Goal: Task Accomplishment & Management: Use online tool/utility

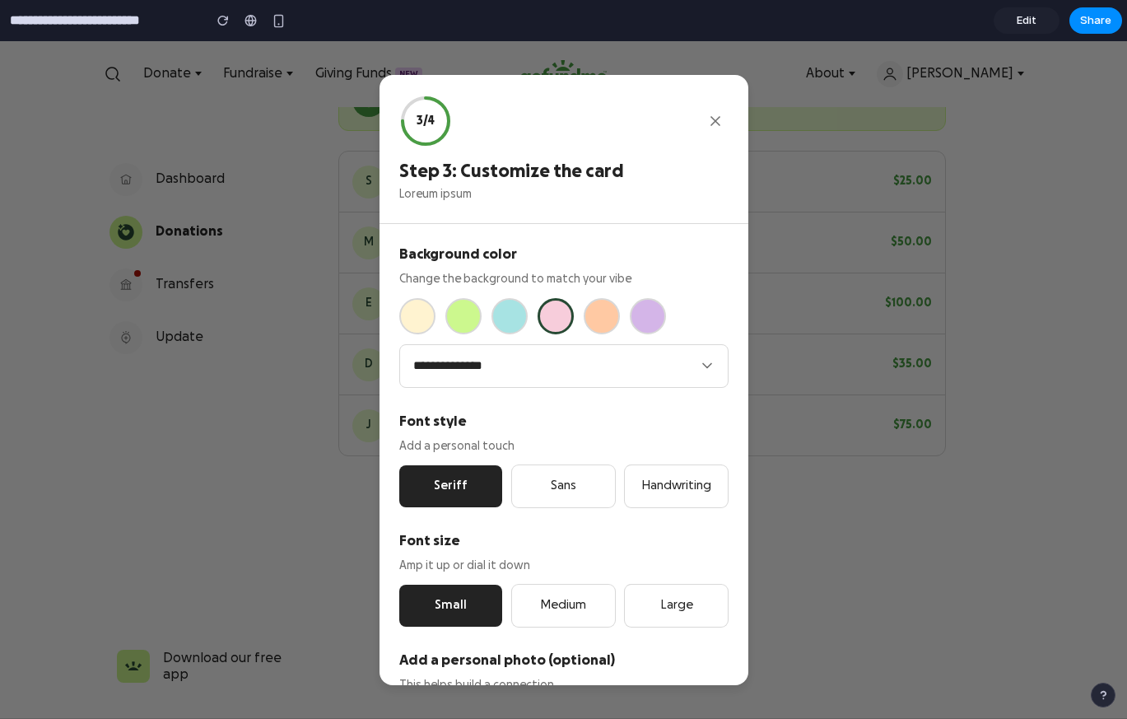
scroll to position [302, 0]
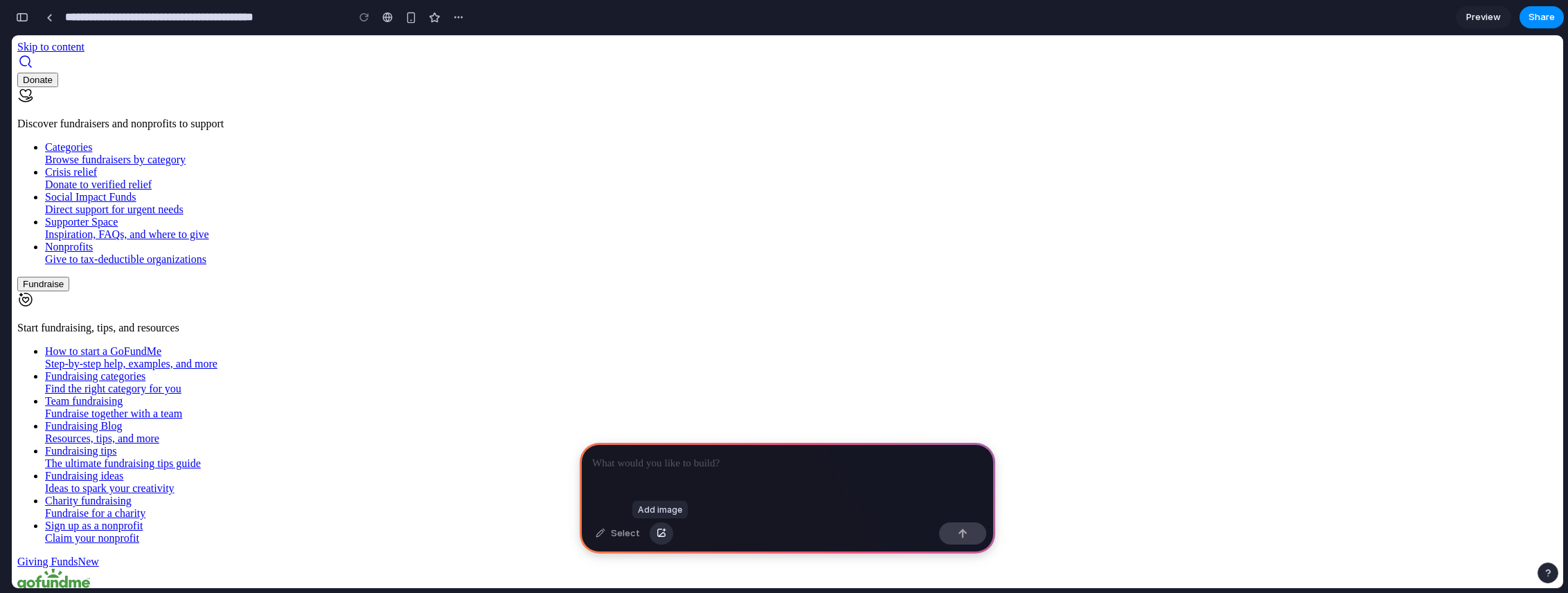
click at [665, 539] on button "button" at bounding box center [661, 533] width 24 height 22
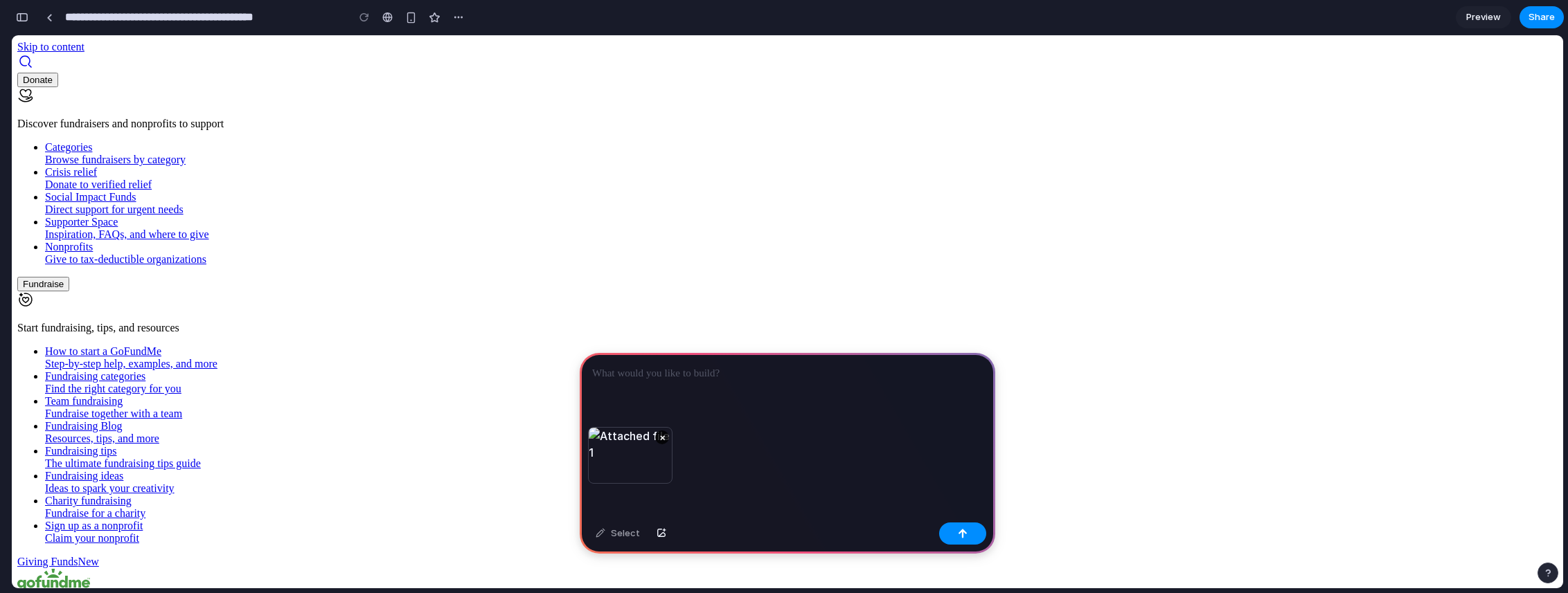
click at [659, 389] on div at bounding box center [787, 390] width 416 height 74
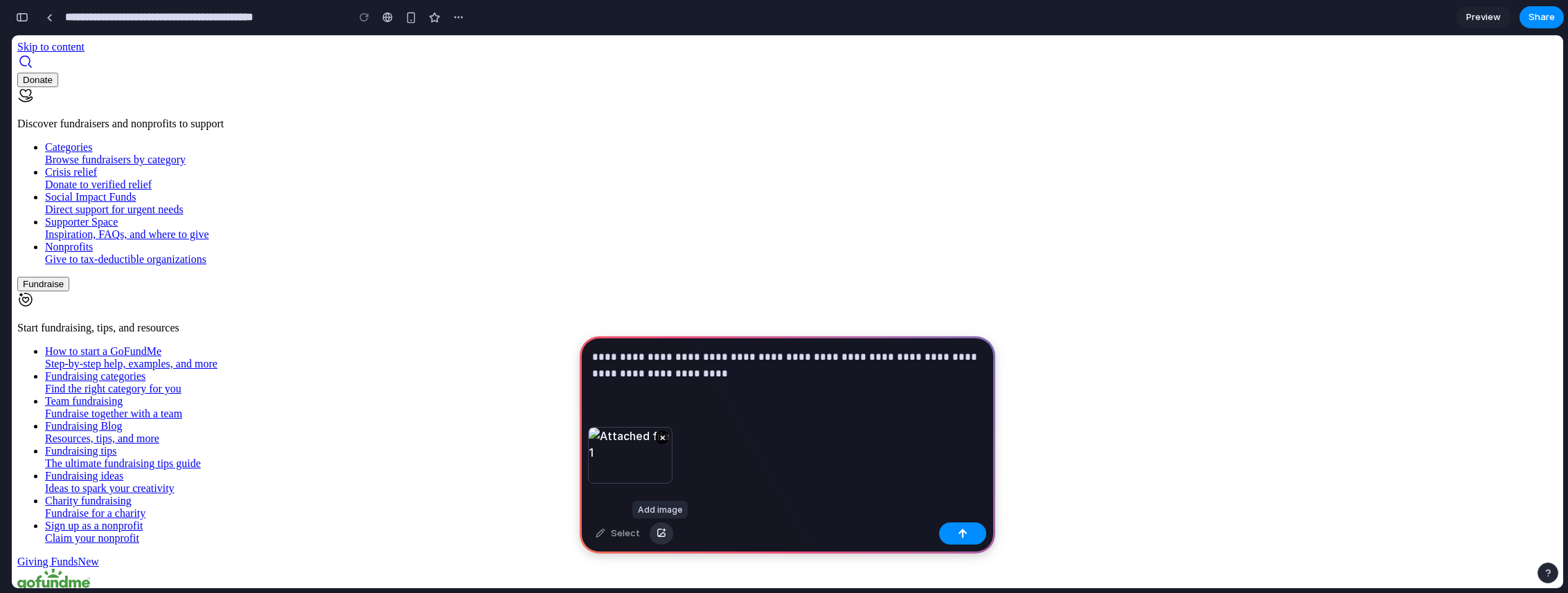
click at [656, 534] on div "button" at bounding box center [661, 534] width 10 height 8
click at [739, 373] on p "**********" at bounding box center [787, 366] width 390 height 34
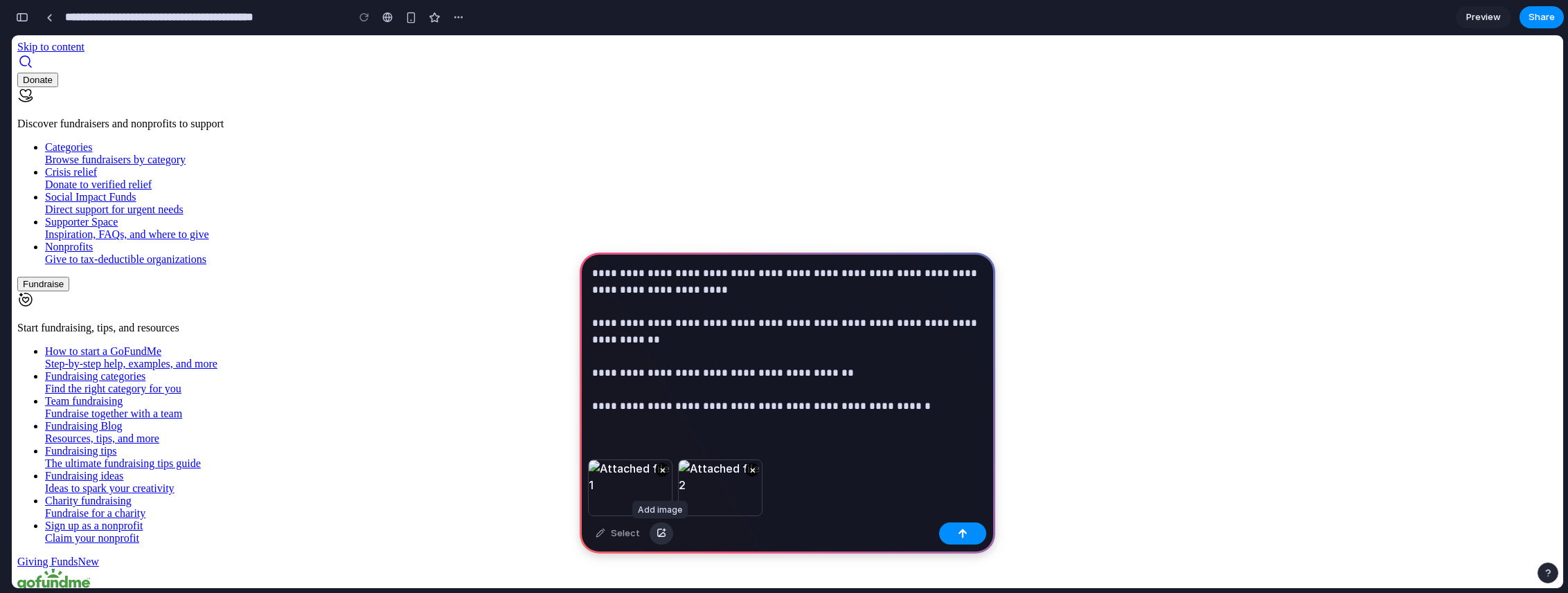
click at [665, 529] on button "button" at bounding box center [661, 533] width 24 height 22
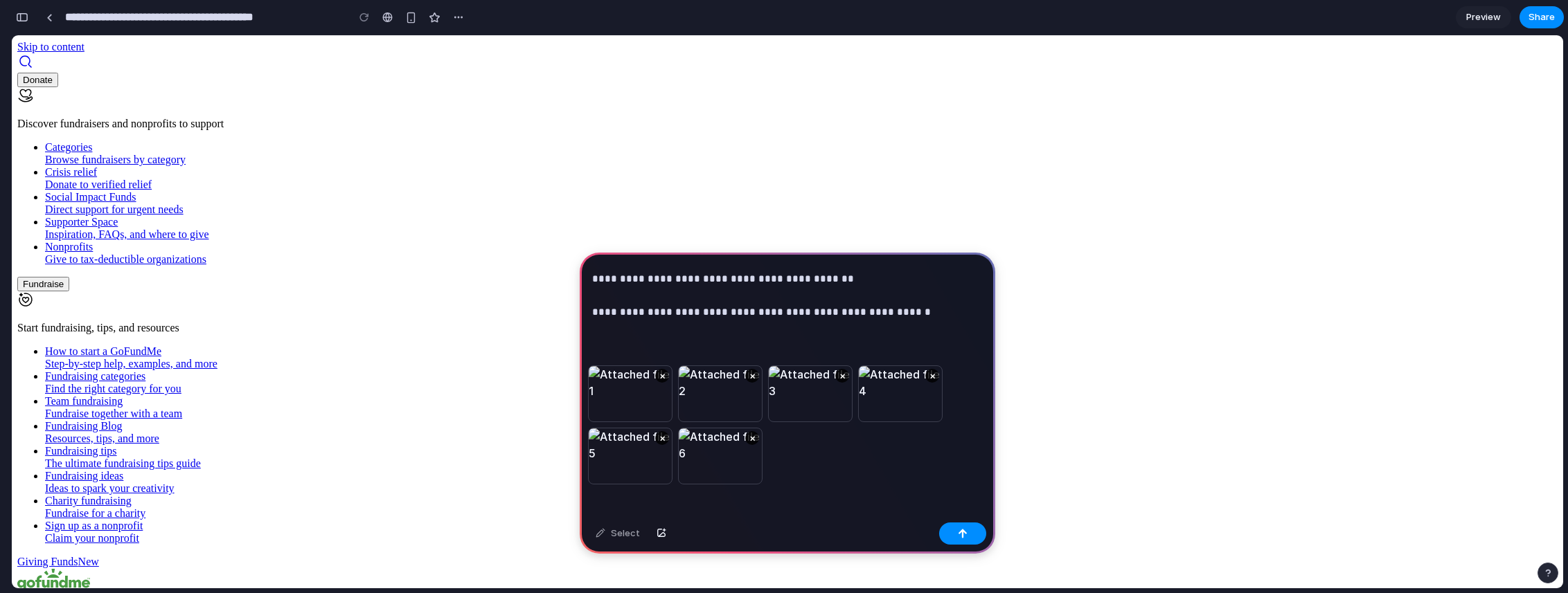
scroll to position [95, 0]
click at [969, 532] on button "button" at bounding box center [962, 533] width 47 height 22
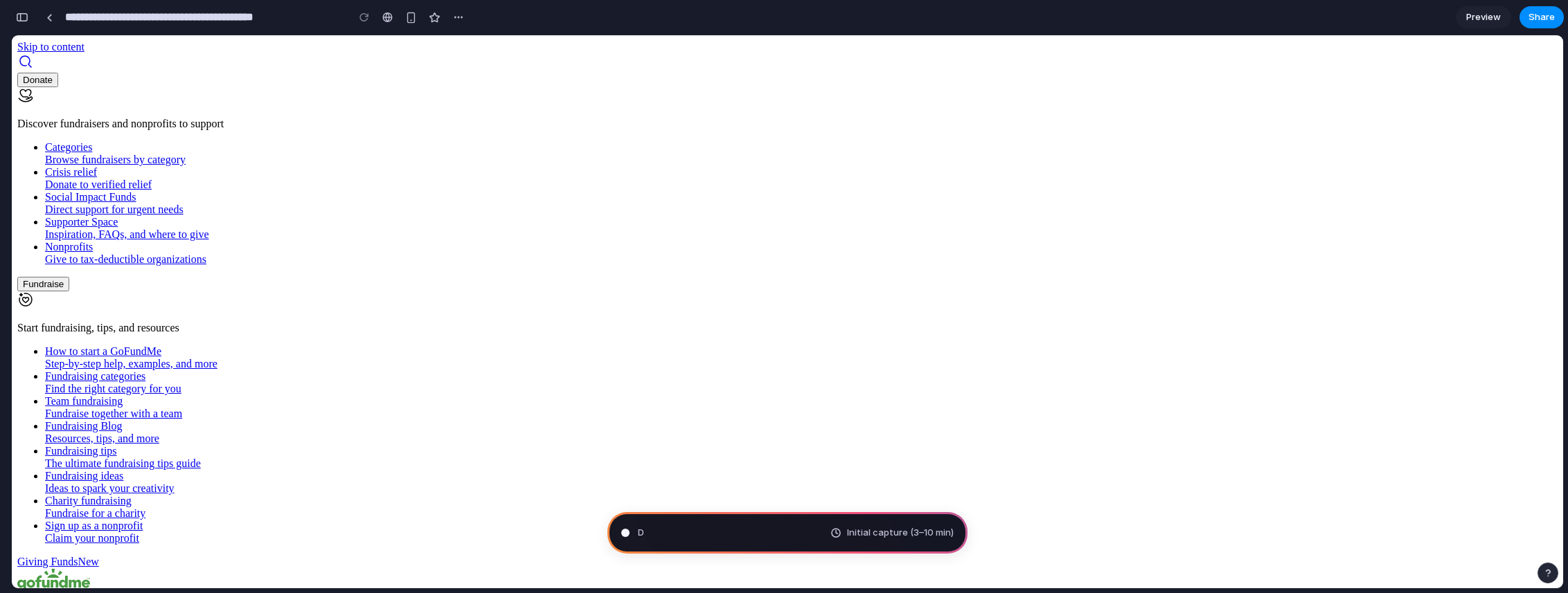
scroll to position [522, 0]
type input "**********"
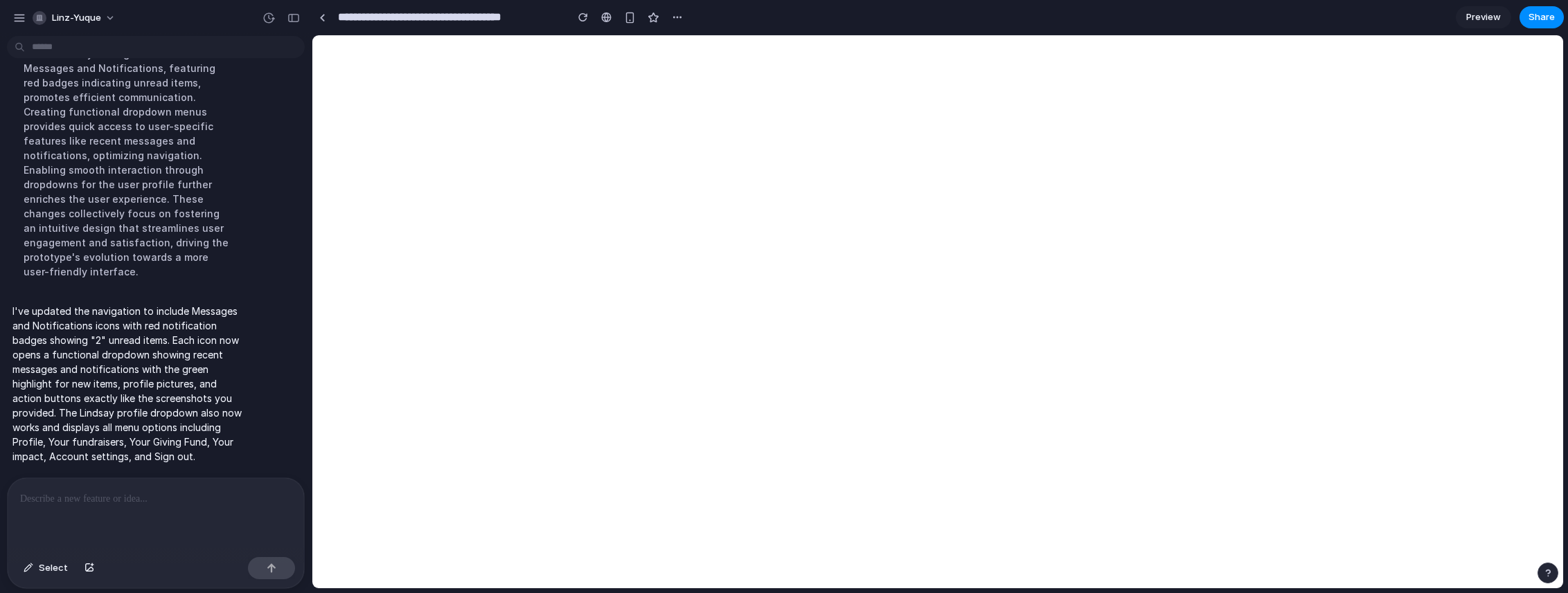
scroll to position [0, 0]
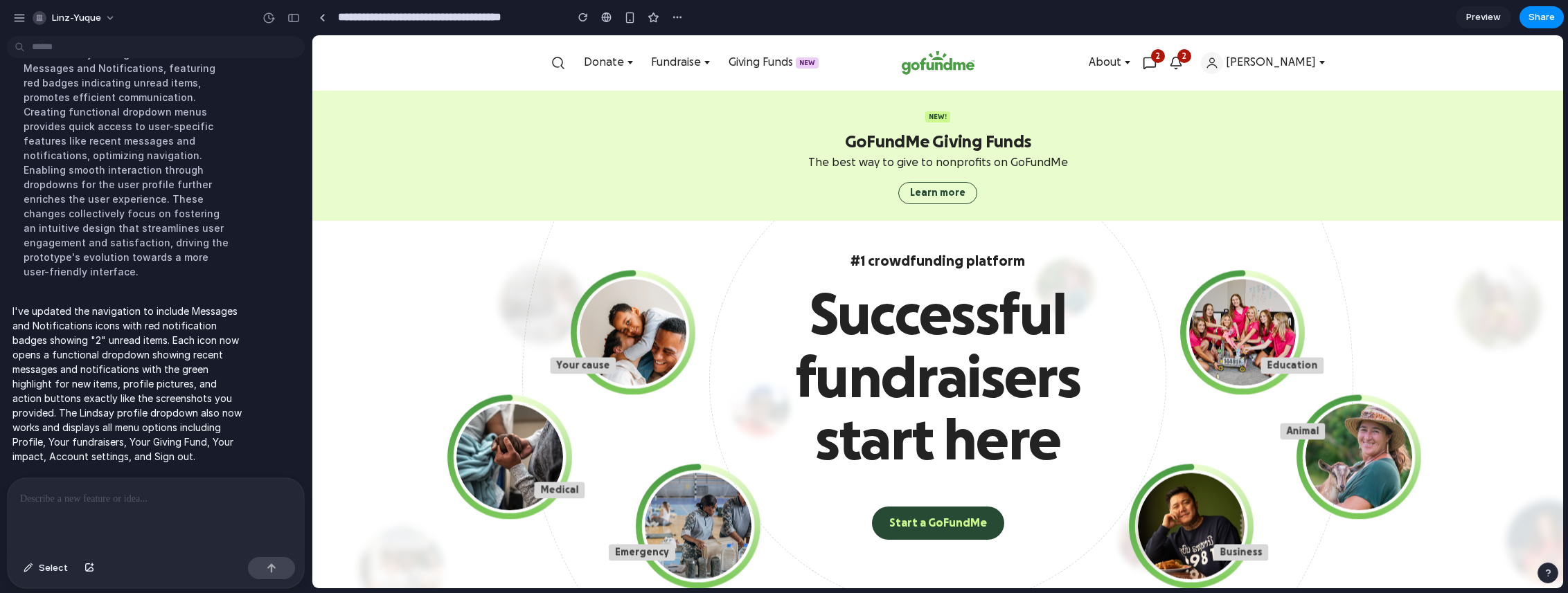
click at [1157, 62] on icon "button" at bounding box center [1149, 63] width 13 height 13
click at [1157, 63] on icon "button" at bounding box center [1149, 63] width 13 height 13
click at [1183, 60] on icon "button" at bounding box center [1176, 63] width 13 height 13
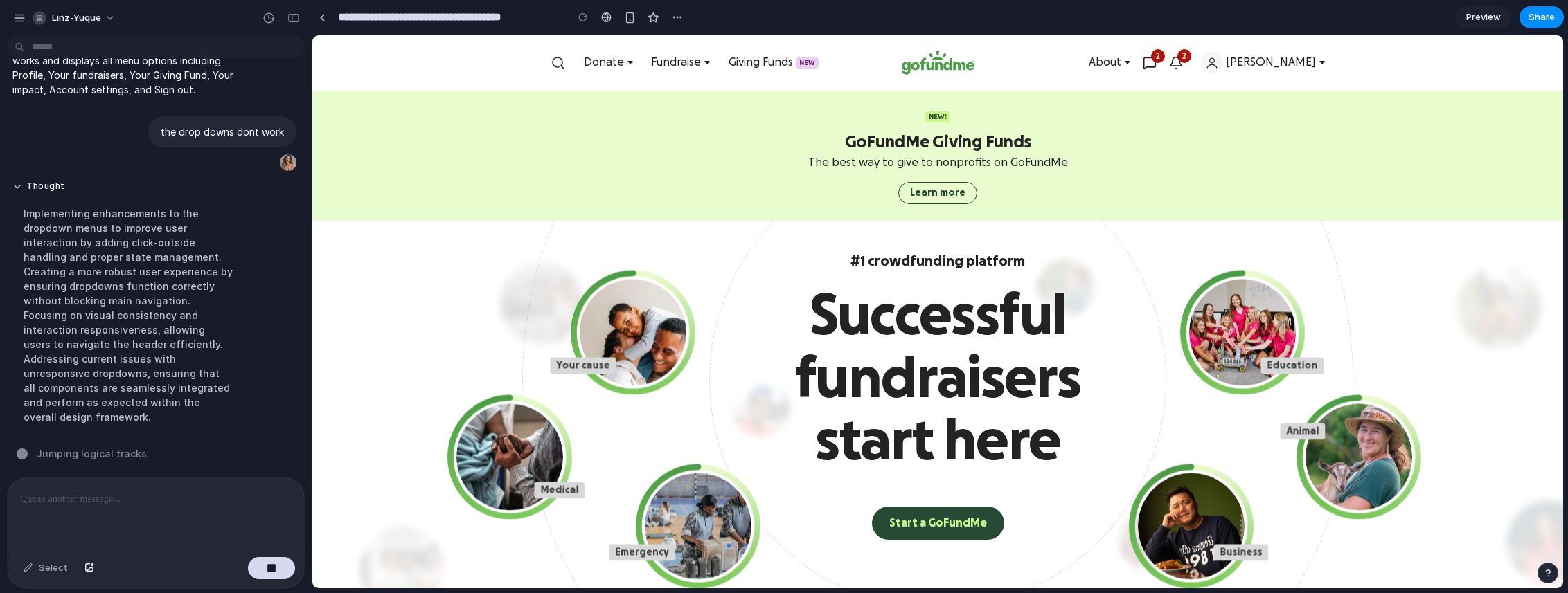
click at [1295, 57] on span "[PERSON_NAME]" at bounding box center [1270, 63] width 90 height 13
click at [1121, 65] on span "About" at bounding box center [1104, 63] width 33 height 13
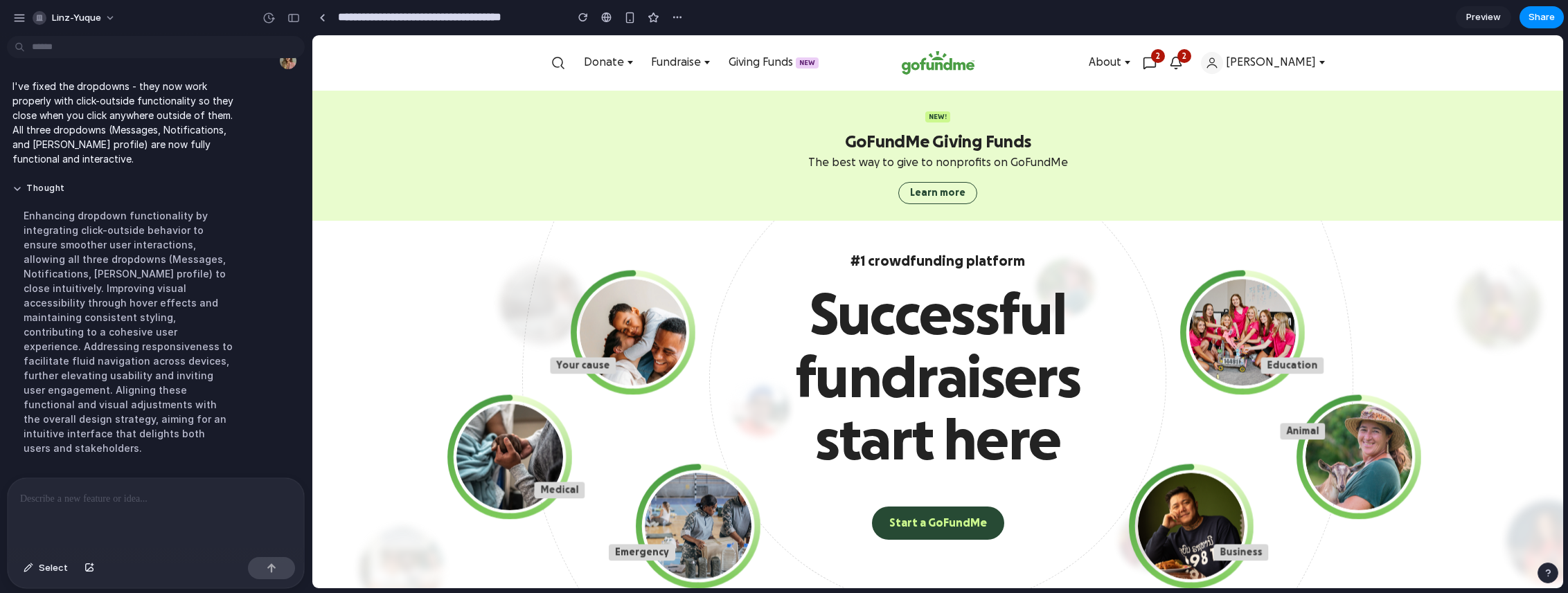
click at [1157, 61] on icon "button" at bounding box center [1149, 63] width 13 height 13
click at [1189, 64] on button "2" at bounding box center [1175, 63] width 26 height 24
click at [1502, 18] on link "Preview" at bounding box center [1483, 17] width 56 height 22
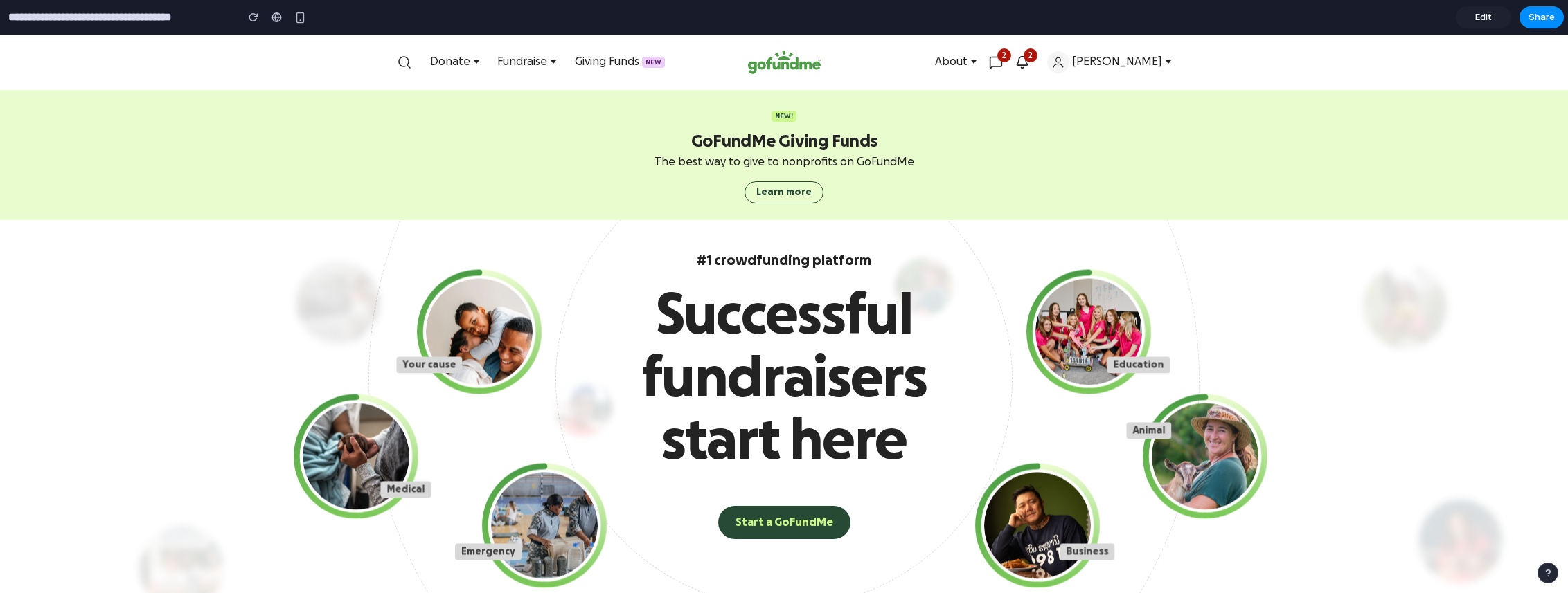
click at [1003, 61] on icon "button" at bounding box center [995, 62] width 13 height 13
click at [1028, 61] on icon "button" at bounding box center [1022, 61] width 10 height 9
click at [1126, 64] on span "[PERSON_NAME]" at bounding box center [1116, 62] width 90 height 13
click at [967, 66] on span "About" at bounding box center [951, 62] width 33 height 13
click at [602, 56] on link "Giving Funds New" at bounding box center [619, 62] width 103 height 24
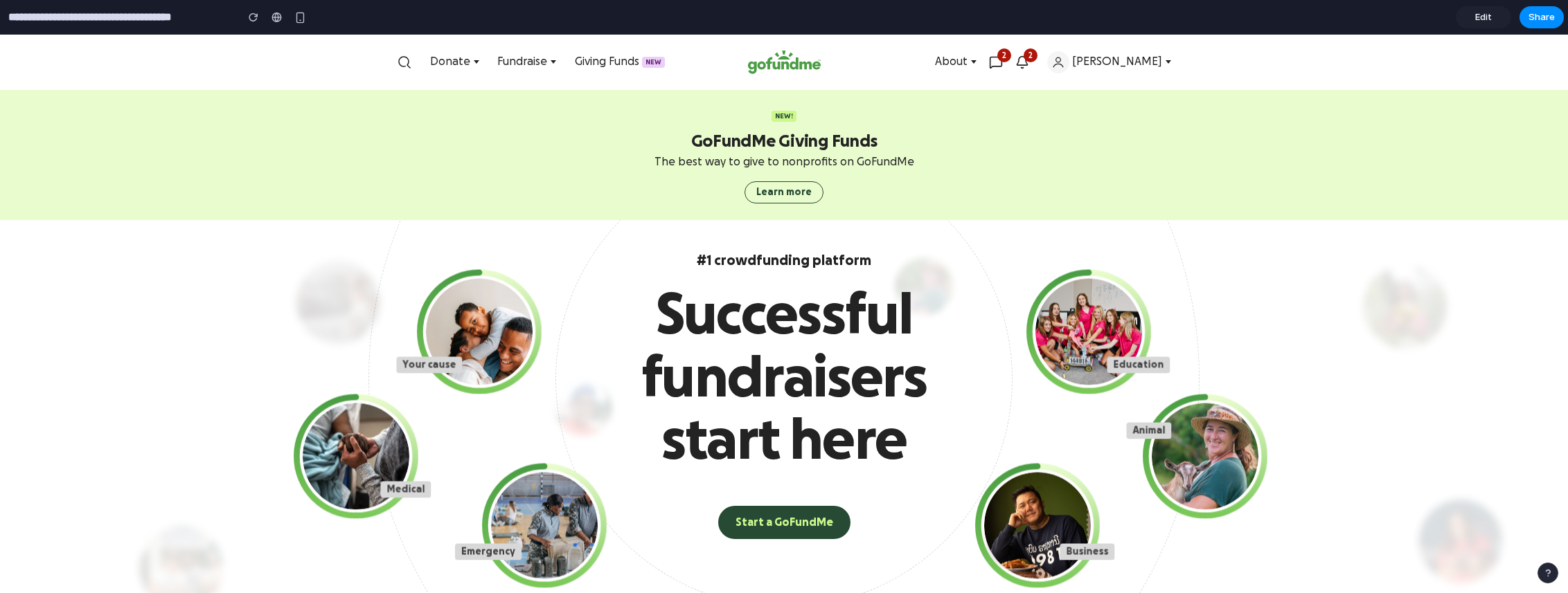
drag, startPoint x: 511, startPoint y: 66, endPoint x: 503, endPoint y: 66, distance: 8.0
click at [511, 66] on span "Fundraise" at bounding box center [522, 62] width 50 height 13
click at [451, 65] on span "Donate" at bounding box center [450, 62] width 40 height 13
click at [1029, 57] on icon "button" at bounding box center [1022, 62] width 13 height 13
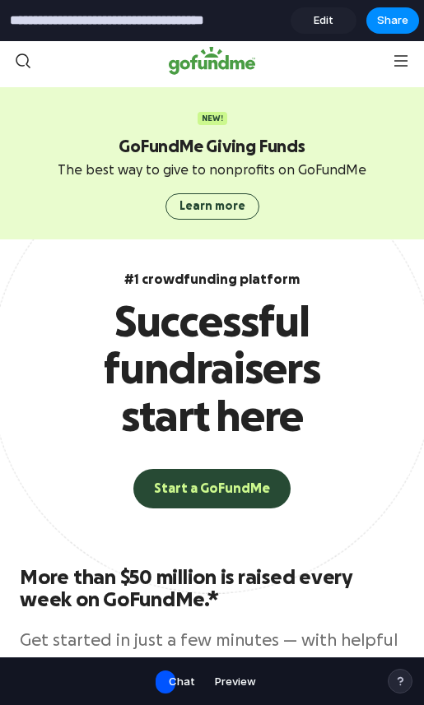
click at [398, 67] on button "button" at bounding box center [400, 60] width 33 height 33
click at [401, 54] on button "button" at bounding box center [400, 60] width 33 height 33
drag, startPoint x: 401, startPoint y: 54, endPoint x: 423, endPoint y: 63, distance: 23.7
click at [401, 54] on button "button" at bounding box center [400, 60] width 33 height 33
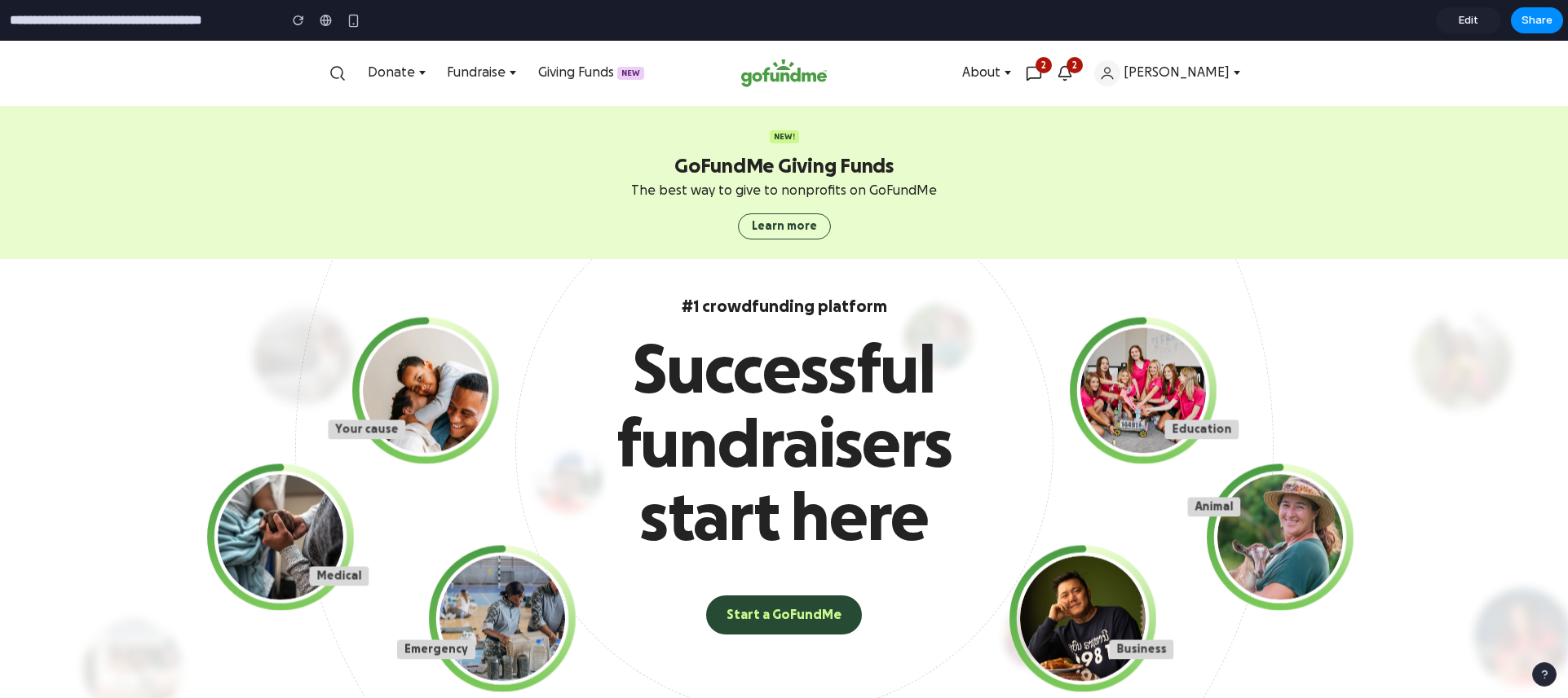
click at [1120, 76] on div "button" at bounding box center [1107, 73] width 26 height 26
drag, startPoint x: 1126, startPoint y: 76, endPoint x: 1117, endPoint y: 76, distance: 9.0
click at [1071, 76] on icon "button" at bounding box center [1064, 72] width 12 height 11
click at [1049, 75] on button "2" at bounding box center [1033, 73] width 31 height 28
click at [1462, 20] on span "Edit" at bounding box center [1469, 20] width 20 height 16
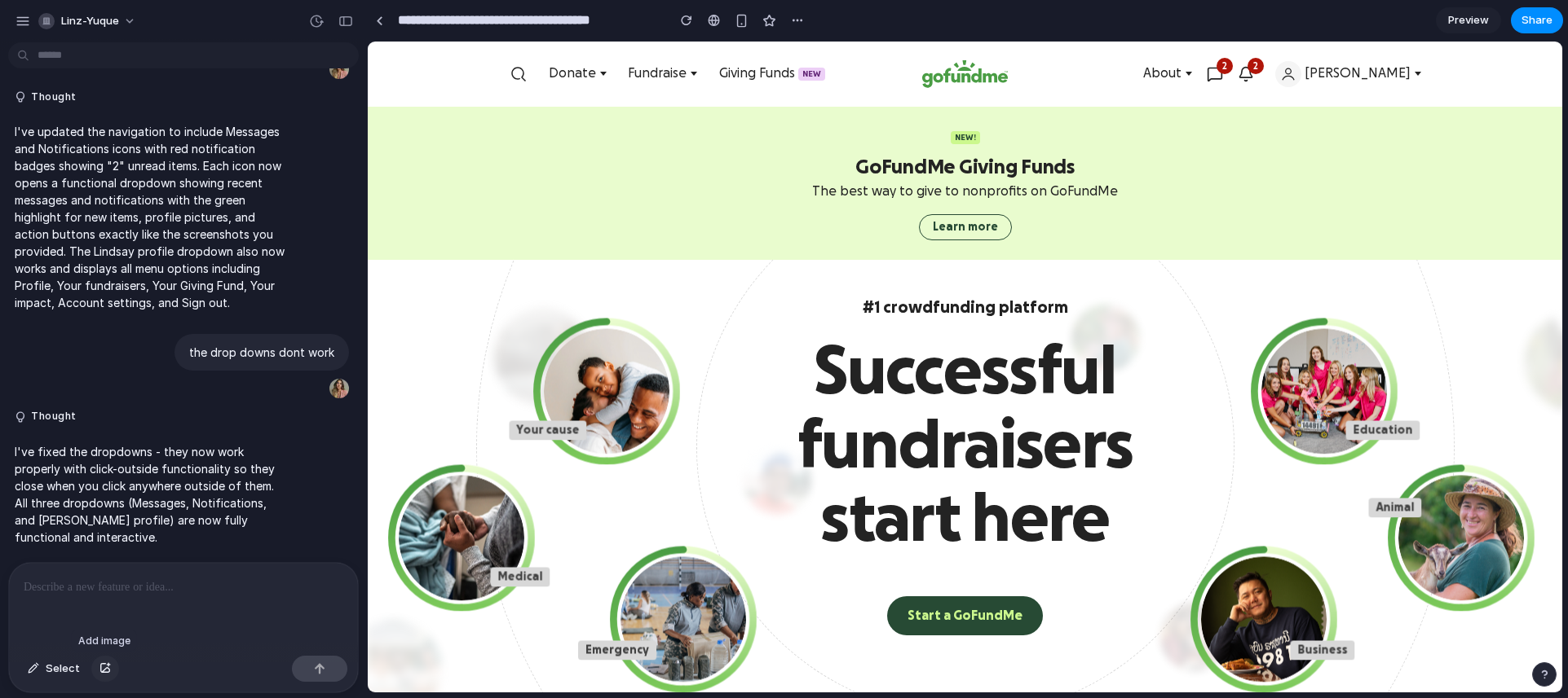
click at [106, 669] on div "button" at bounding box center [105, 669] width 12 height 10
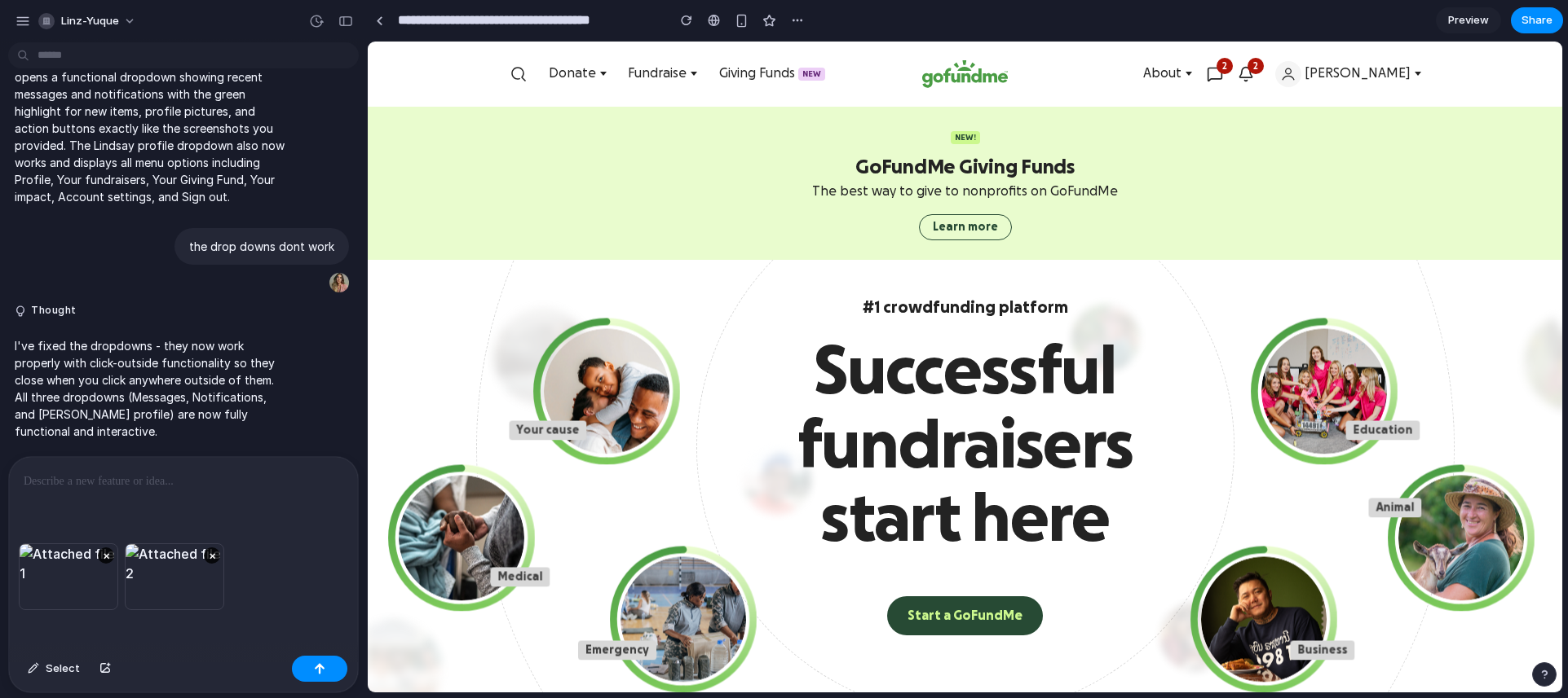
click at [90, 519] on div at bounding box center [183, 500] width 349 height 86
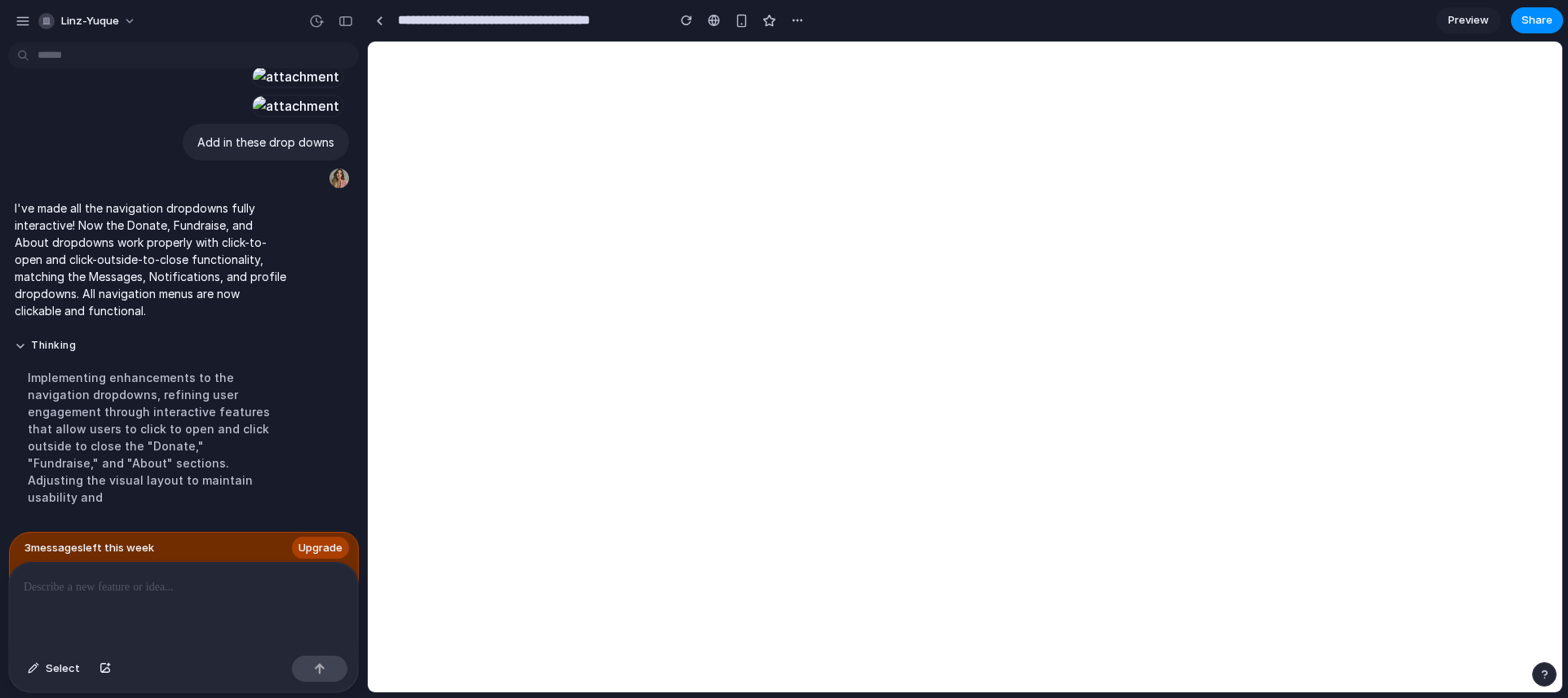
scroll to position [0, 0]
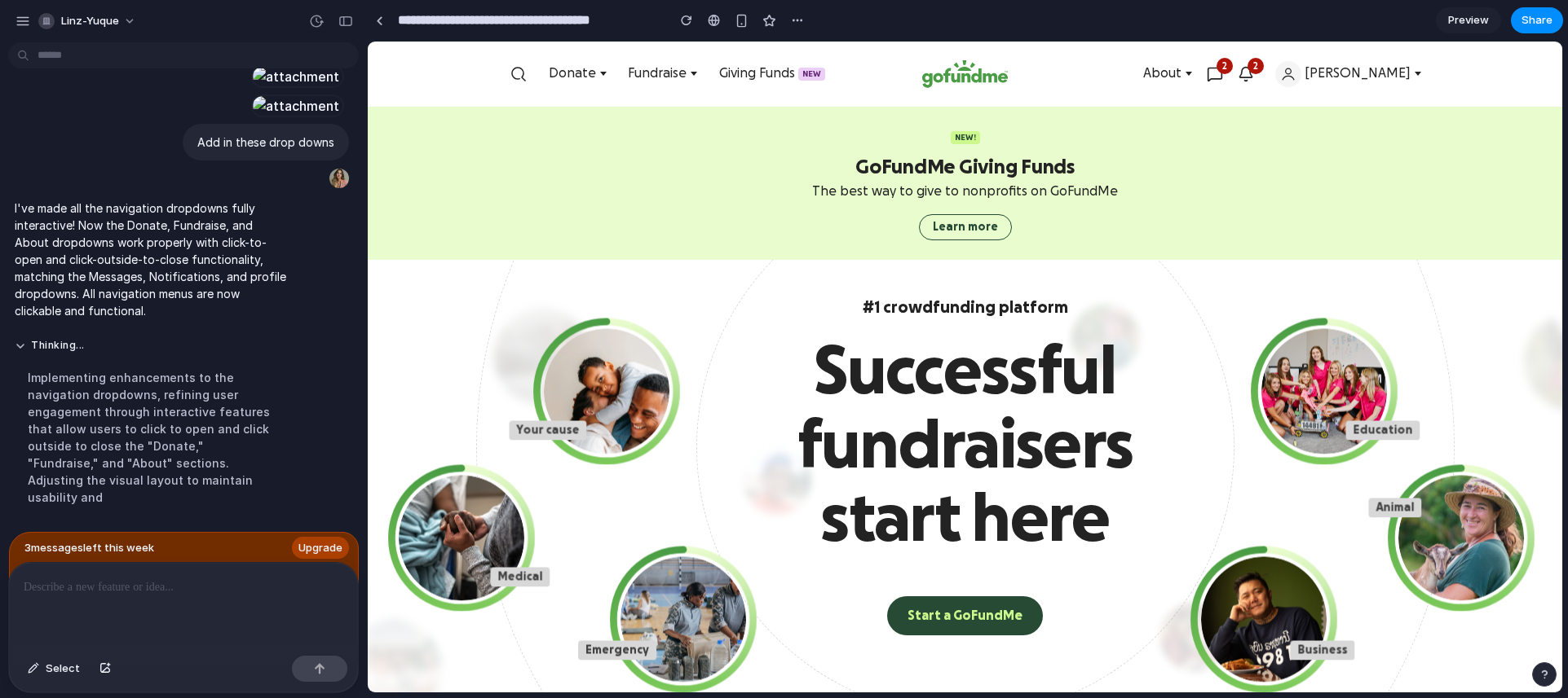
click at [235, 399] on div "Implementing enhancements to the navigation dropdowns, refining user engagement…" at bounding box center [151, 438] width 272 height 156
click at [1233, 66] on span "2" at bounding box center [1224, 65] width 16 height 16
